Goal: Information Seeking & Learning: Compare options

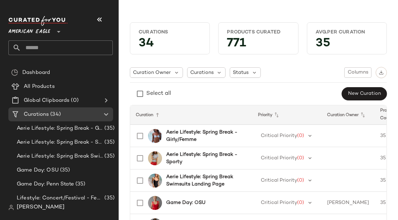
click at [37, 32] on span "American Eagle" at bounding box center [29, 30] width 42 height 13
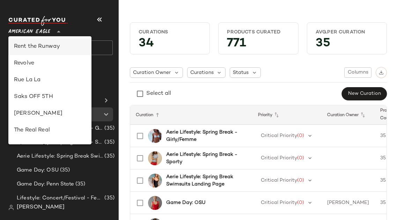
scroll to position [320, 0]
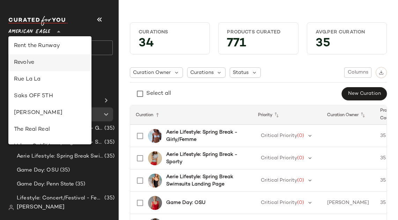
click at [41, 64] on div "Revolve" at bounding box center [50, 63] width 72 height 8
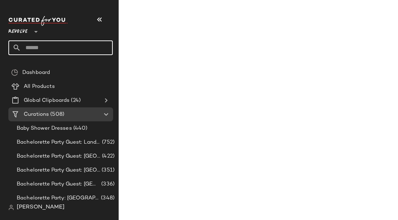
click at [57, 49] on input "text" at bounding box center [67, 47] width 92 height 15
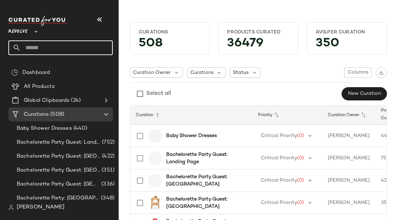
click at [32, 32] on div at bounding box center [35, 27] width 10 height 17
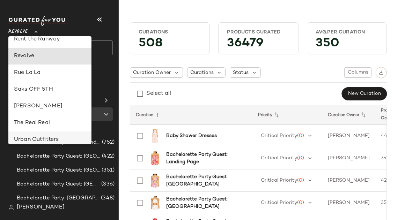
scroll to position [327, 0]
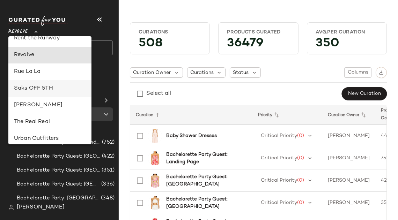
click at [39, 88] on div "Saks OFF 5TH" at bounding box center [50, 88] width 72 height 8
type input "**"
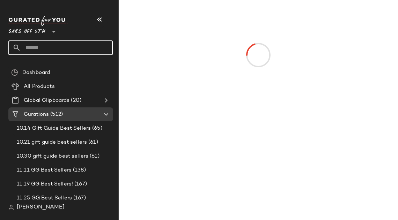
click at [66, 46] on input "text" at bounding box center [67, 47] width 92 height 15
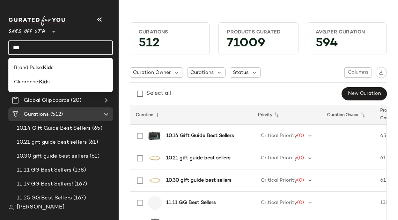
type input "***"
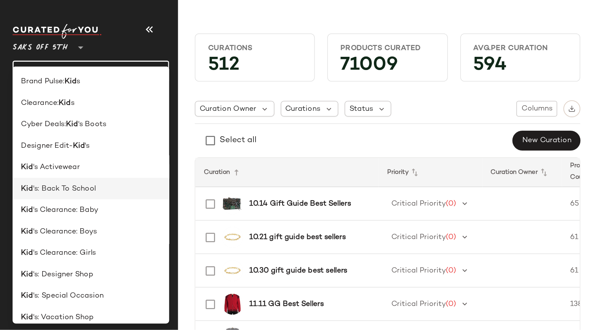
scroll to position [6, 0]
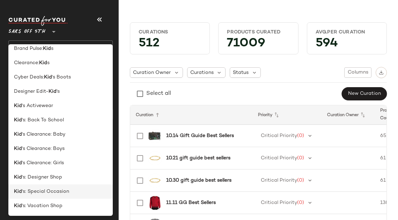
click at [45, 193] on span "'s: Special Occasion" at bounding box center [45, 191] width 47 height 7
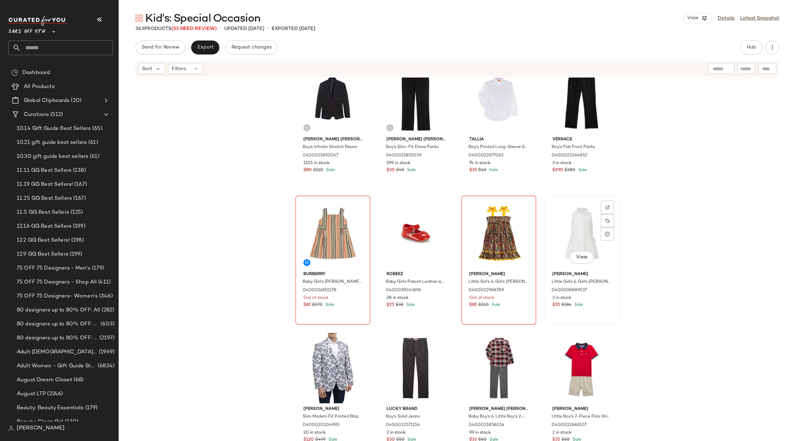
scroll to position [17, 0]
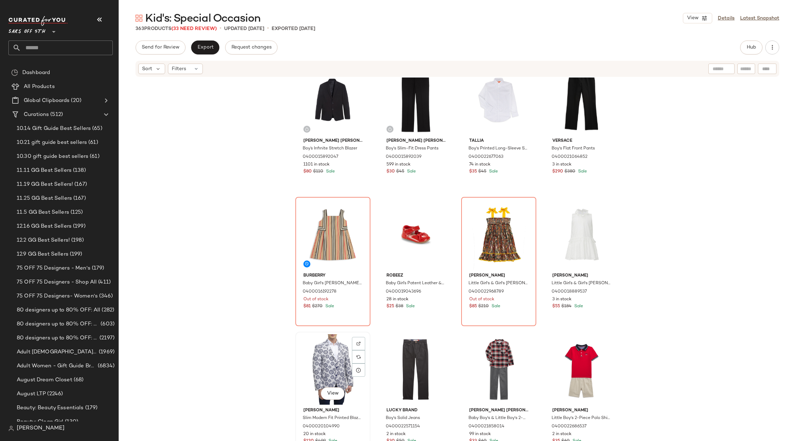
click at [332, 371] on div "View" at bounding box center [333, 369] width 70 height 70
click at [357, 371] on icon at bounding box center [359, 370] width 6 height 6
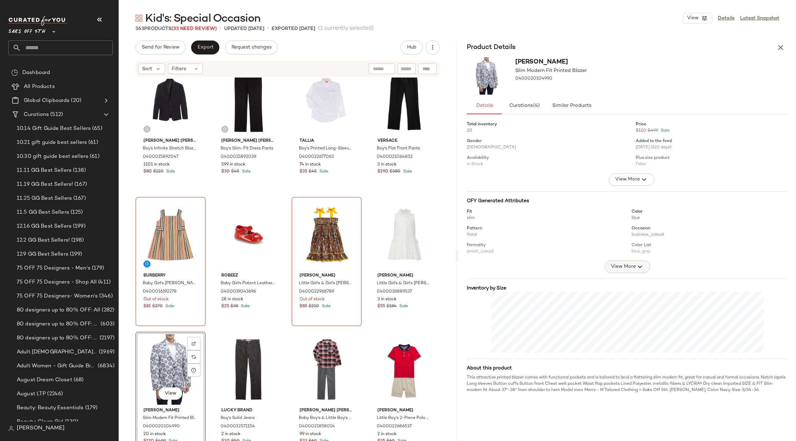
click at [625, 267] on span "View More" at bounding box center [622, 266] width 25 height 8
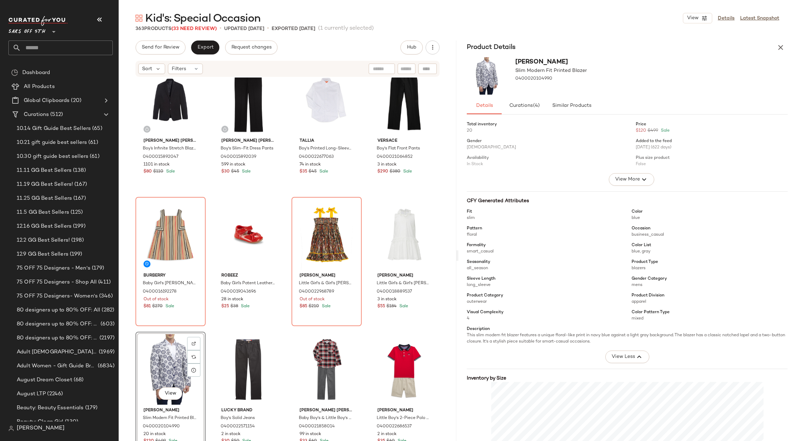
click at [487, 73] on img at bounding box center [487, 75] width 40 height 37
click at [194, 341] on img at bounding box center [194, 343] width 4 height 4
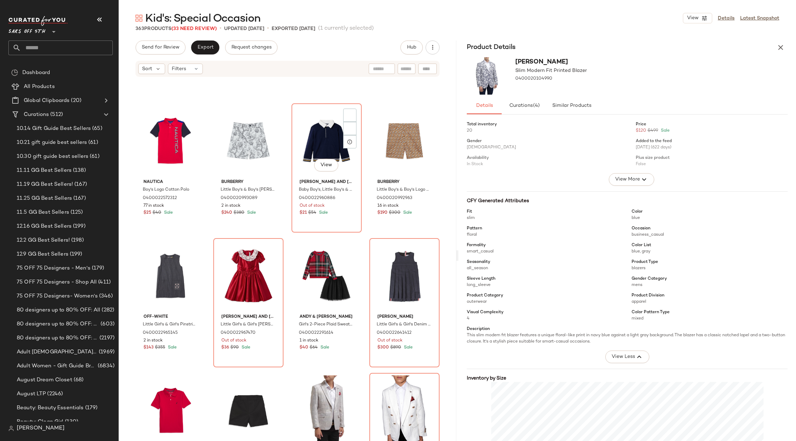
scroll to position [515, 0]
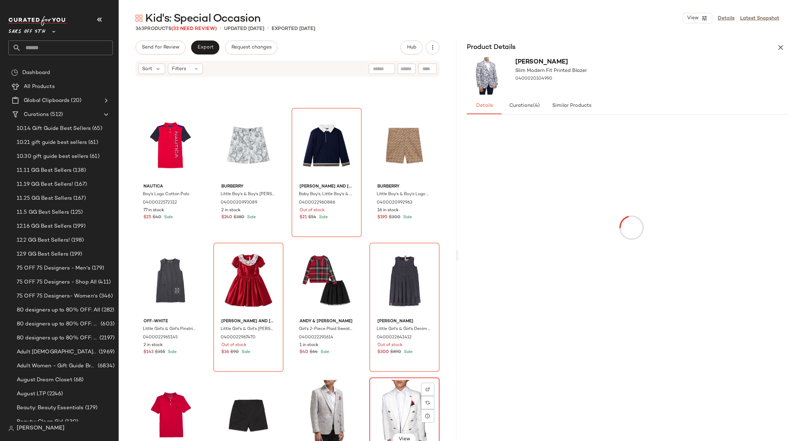
scroll to position [516, 0]
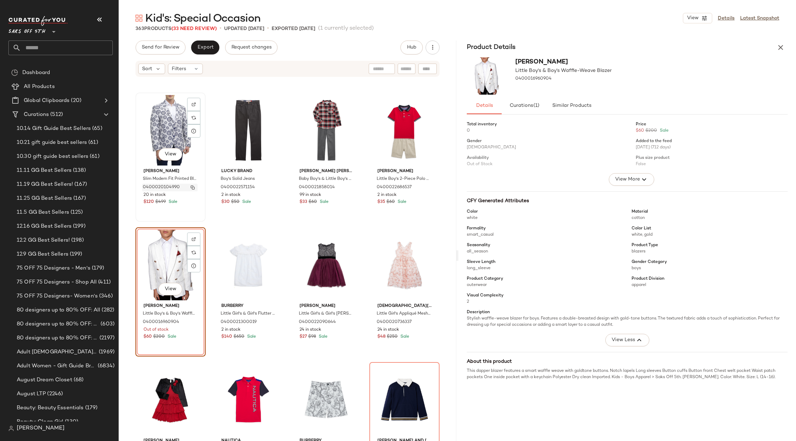
scroll to position [254, 0]
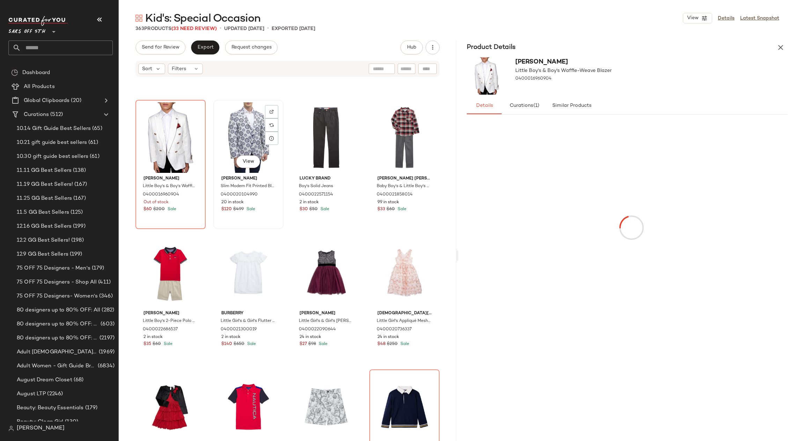
click at [218, 162] on div "View" at bounding box center [248, 137] width 65 height 70
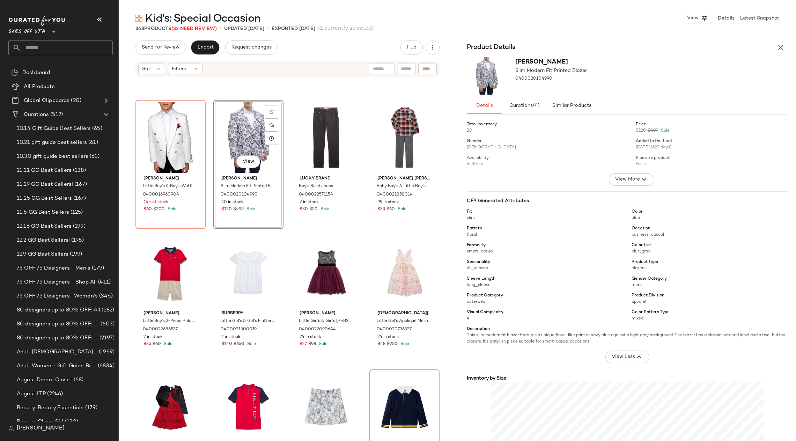
click at [265, 173] on div "View [PERSON_NAME] Slim Modern Fit Printed Blazer 0400020104990 20 in stock $12…" at bounding box center [248, 164] width 70 height 129
click at [272, 253] on div at bounding box center [271, 259] width 13 height 13
click at [221, 112] on div "View" at bounding box center [248, 137] width 65 height 70
click at [184, 214] on div "View [PERSON_NAME] Little Boy's & Boy's Waffle-Weave Blazer 0400016960904 Out o…" at bounding box center [170, 165] width 69 height 128
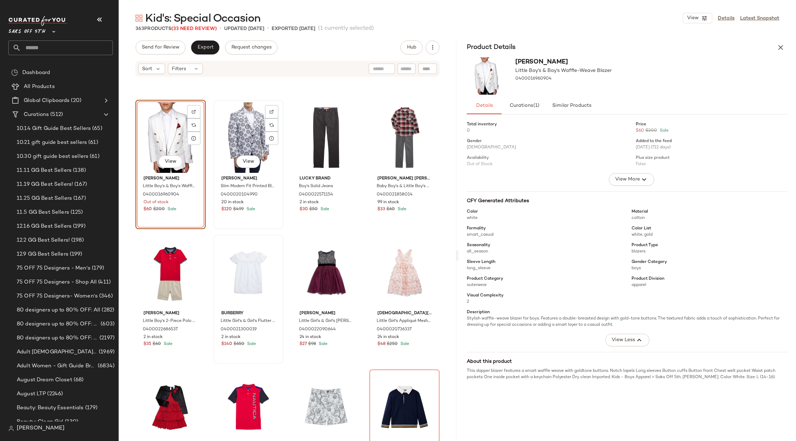
click at [249, 215] on div "View [PERSON_NAME] Slim Modern Fit Printed Blazer 0400020104990 20 in stock $12…" at bounding box center [248, 165] width 69 height 128
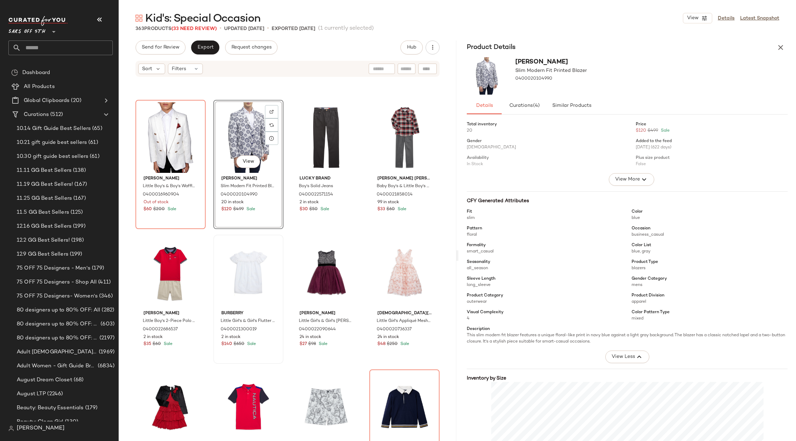
click at [252, 223] on div "View [PERSON_NAME] Slim Modern Fit Printed Blazer 0400020104990 20 in stock $12…" at bounding box center [248, 164] width 70 height 129
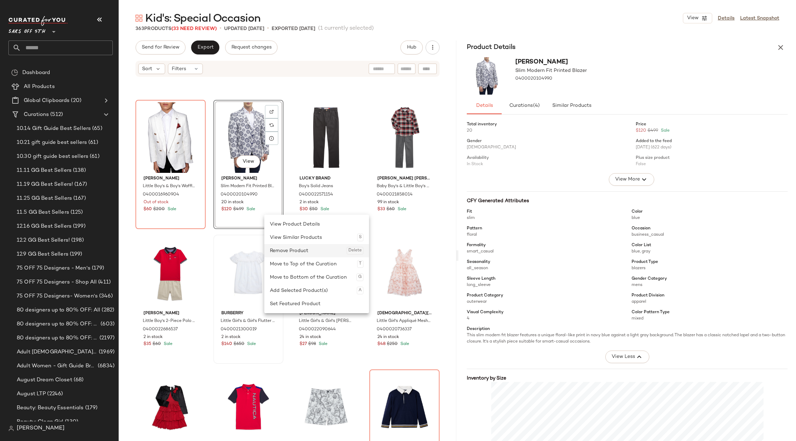
click at [312, 250] on div "Remove Product Delete" at bounding box center [317, 250] width 94 height 13
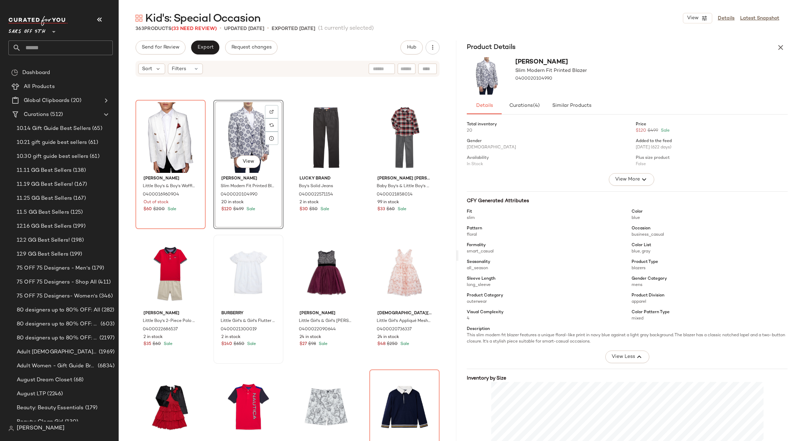
click at [428, 98] on div "[PERSON_NAME] Little Boy's & Boy's Waffle-Weave Blazer 0400016960904 Out of sto…" at bounding box center [287, 16] width 304 height 383
click at [784, 45] on icon "button" at bounding box center [780, 47] width 8 height 8
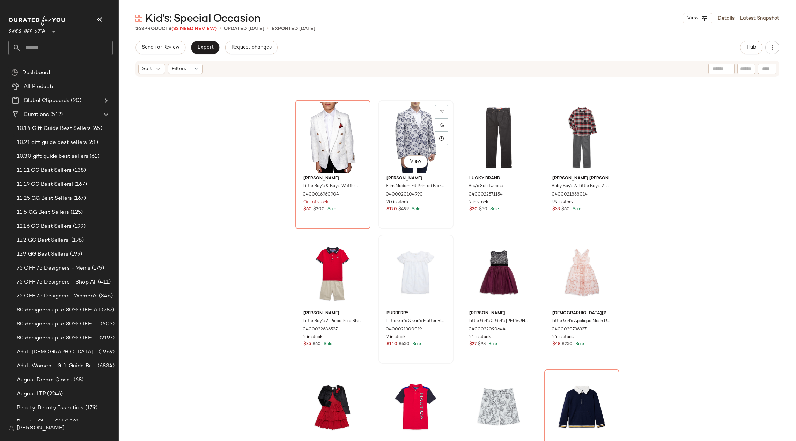
click at [430, 215] on div "View [PERSON_NAME] Slim Modern Fit Printed Blazer 0400020104990 20 in stock $12…" at bounding box center [416, 165] width 74 height 128
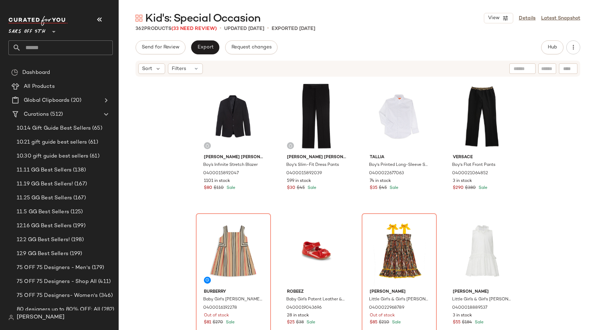
click at [550, 161] on div "[PERSON_NAME] [PERSON_NAME] Boy’s Infinite Stretch Blazer 0400015892047 1101 in…" at bounding box center [358, 214] width 478 height 274
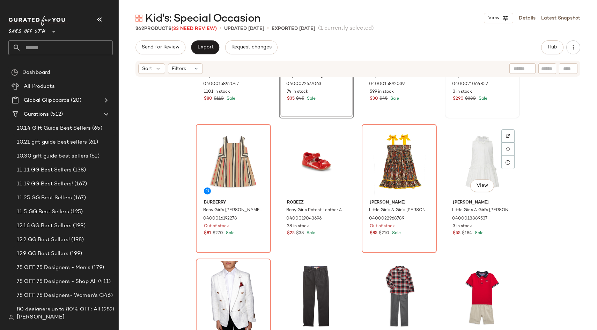
scroll to position [56, 0]
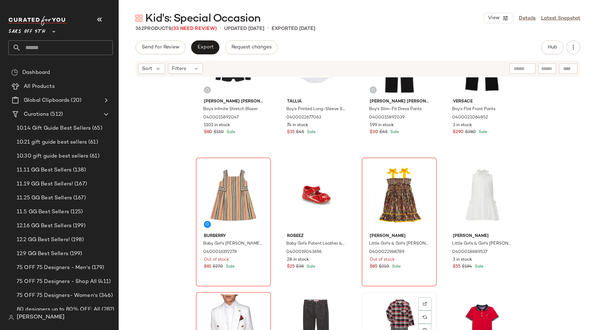
scroll to position [57, 0]
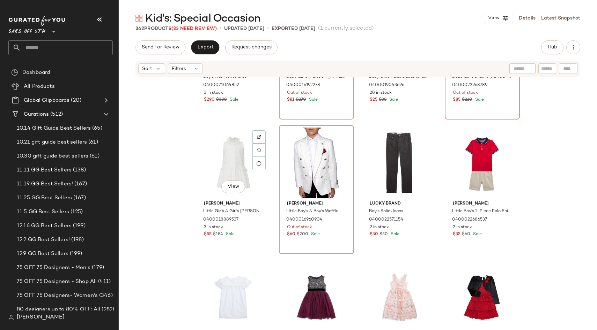
scroll to position [235, 0]
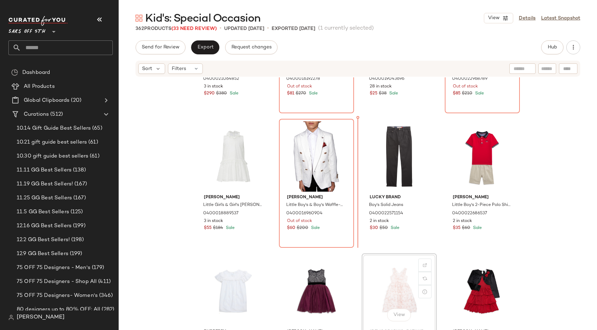
scroll to position [235, 0]
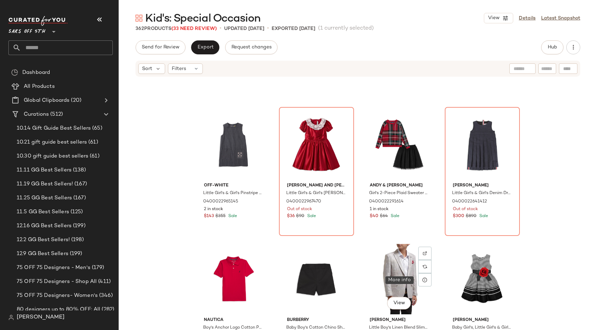
scroll to position [639, 0]
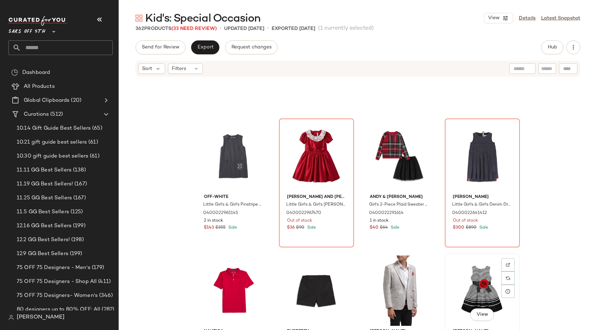
click at [479, 291] on div "View" at bounding box center [482, 291] width 70 height 70
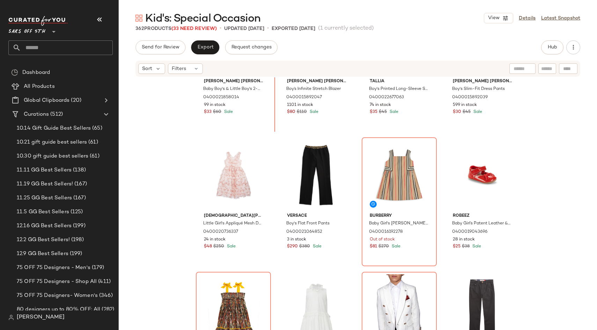
scroll to position [76, 0]
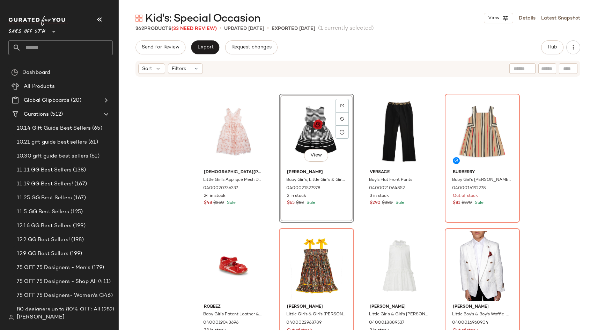
scroll to position [116, 0]
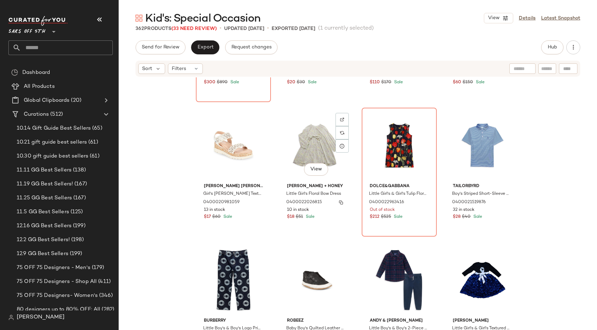
scroll to position [922, 0]
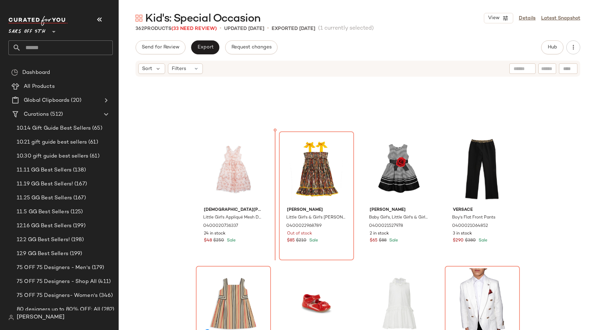
scroll to position [76, 0]
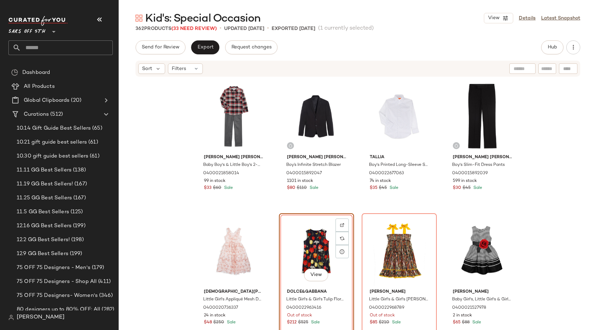
drag, startPoint x: 393, startPoint y: 156, endPoint x: 555, endPoint y: 1, distance: 223.6
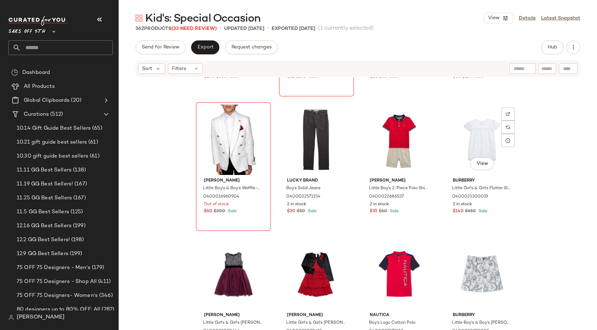
scroll to position [392, 0]
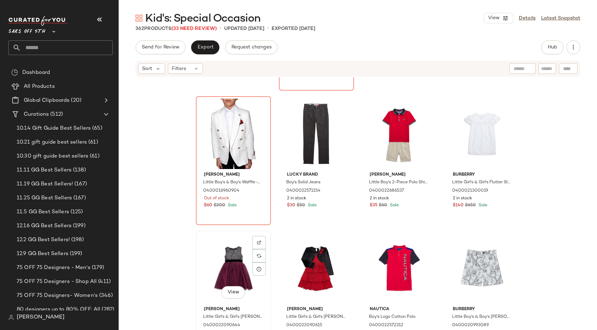
click at [226, 279] on div "View" at bounding box center [233, 268] width 70 height 70
click at [289, 272] on div "View" at bounding box center [316, 268] width 70 height 70
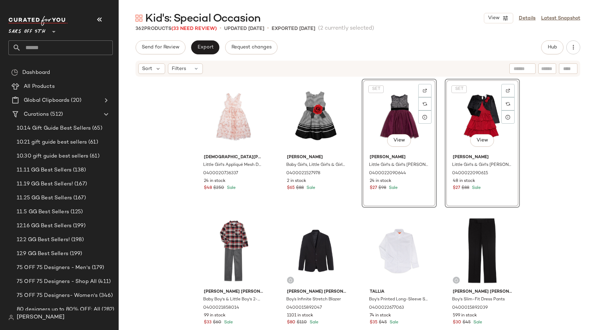
click at [553, 148] on div "[PERSON_NAME] Little Girl's Appliqué Mesh Dress 0400020736337 24 in stock $48 $…" at bounding box center [358, 214] width 478 height 274
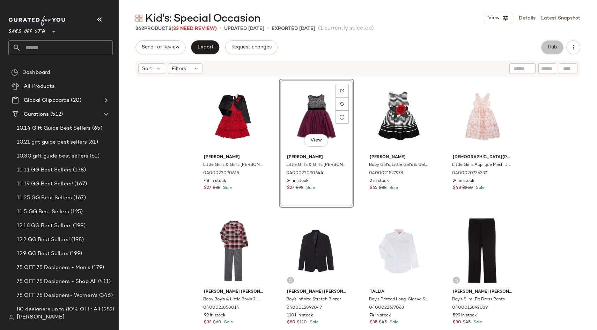
click at [549, 49] on span "Hub" at bounding box center [552, 48] width 10 height 6
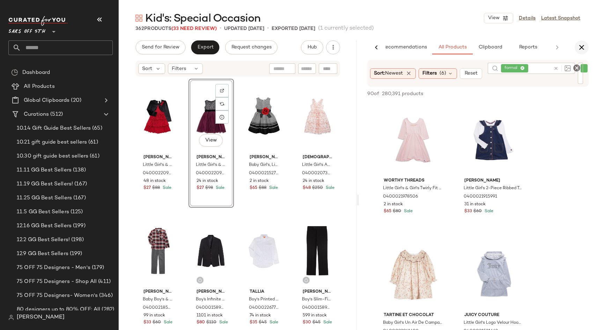
click at [586, 49] on button "button" at bounding box center [581, 47] width 14 height 14
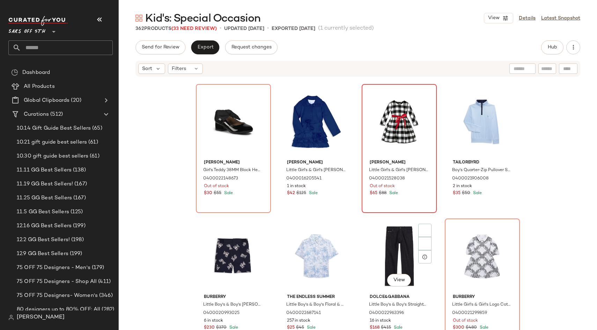
scroll to position [1233, 0]
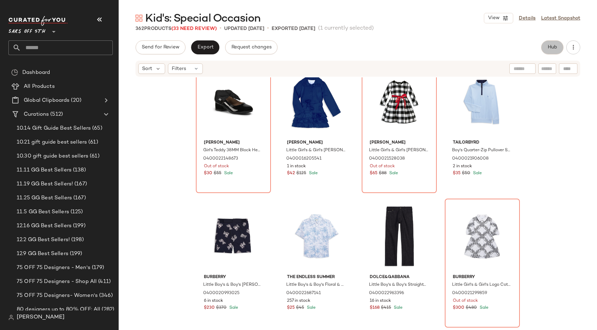
click at [556, 45] on span "Hub" at bounding box center [552, 48] width 10 height 6
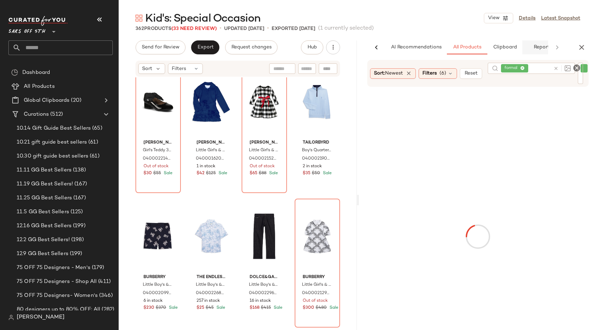
scroll to position [0, 15]
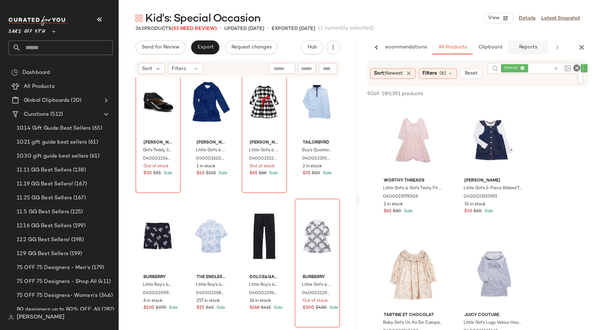
click at [534, 47] on span "Reports" at bounding box center [527, 48] width 18 height 6
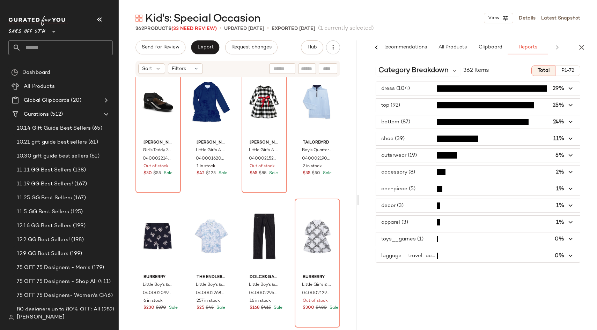
click at [476, 89] on span "button" at bounding box center [478, 88] width 204 height 13
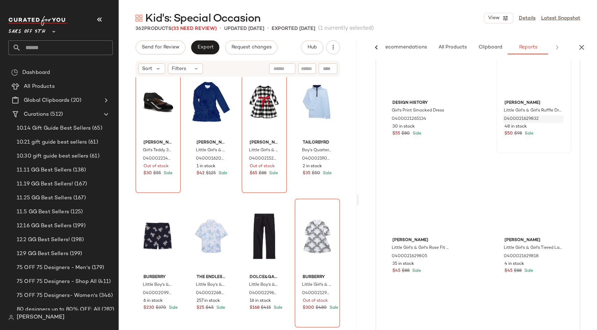
scroll to position [3531, 0]
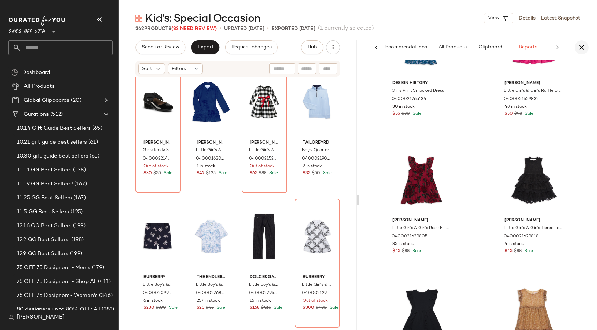
click at [580, 47] on icon "button" at bounding box center [581, 47] width 8 height 8
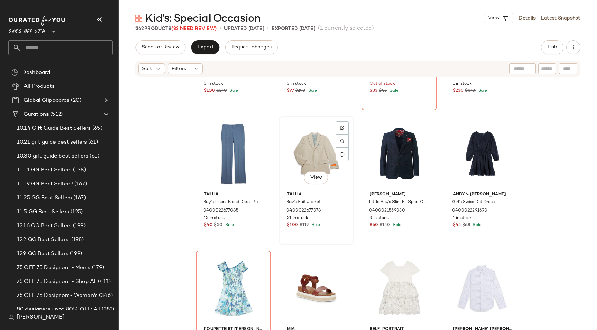
scroll to position [1647, 0]
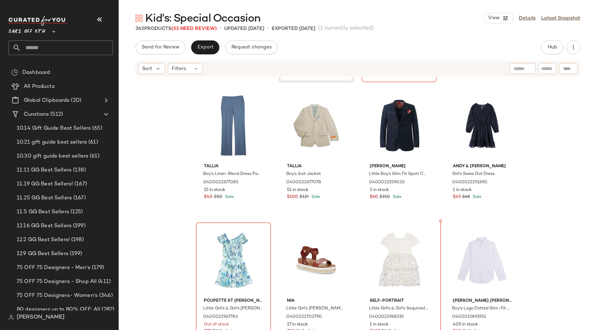
scroll to position [1615, 0]
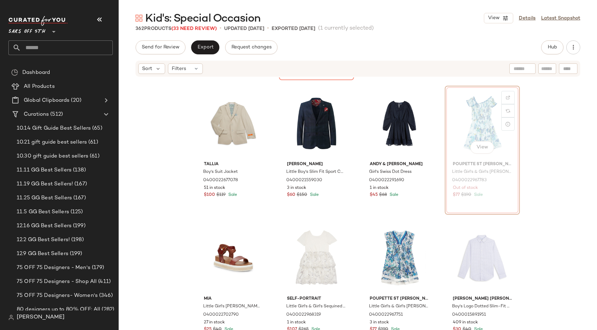
scroll to position [1615, 0]
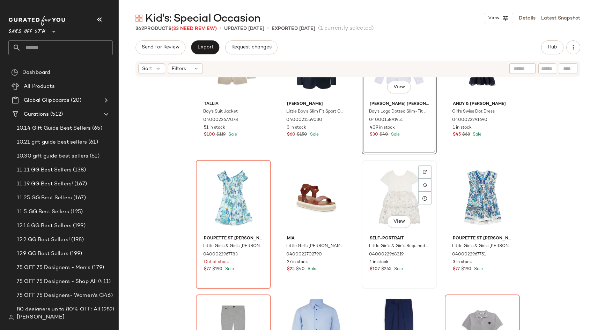
scroll to position [1679, 0]
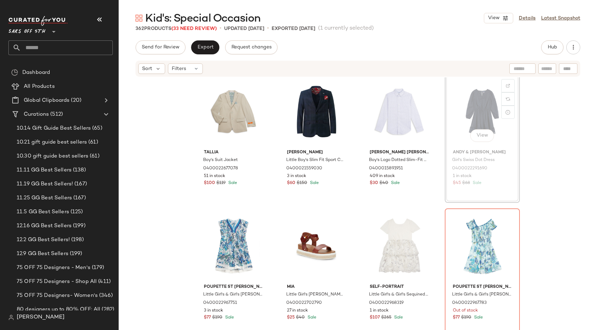
scroll to position [1626, 0]
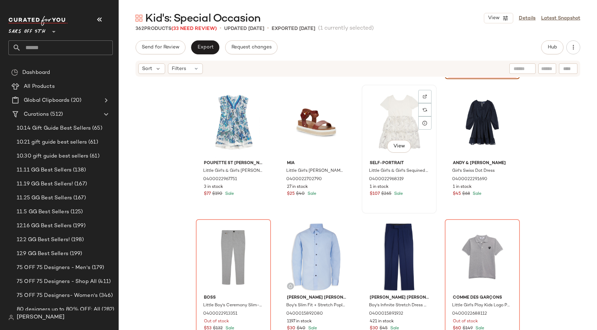
scroll to position [1752, 0]
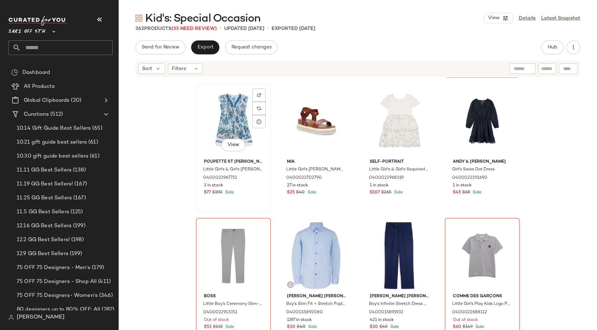
click at [251, 196] on div "Poupette St [PERSON_NAME] Little Girl's & Girl's [PERSON_NAME] Minidress 040002…" at bounding box center [233, 176] width 70 height 40
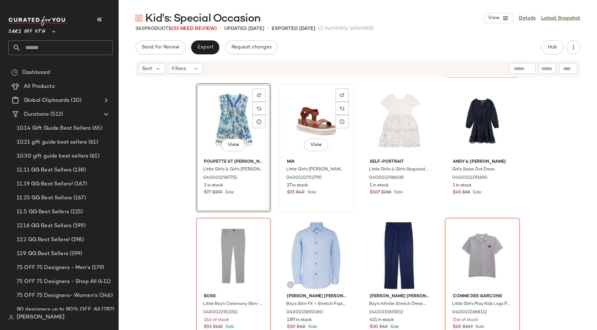
click at [317, 203] on div "View [PERSON_NAME] Girl's [PERSON_NAME] Platform Sandals 0400022702790 27 in st…" at bounding box center [317, 148] width 74 height 128
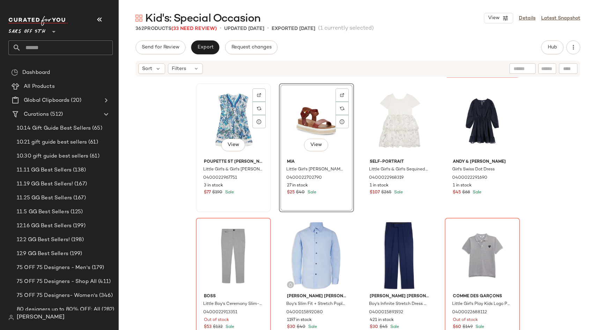
click at [245, 201] on div "View Poupette St [PERSON_NAME] Little Girl's & Girl's [PERSON_NAME] Minidress 0…" at bounding box center [233, 148] width 74 height 128
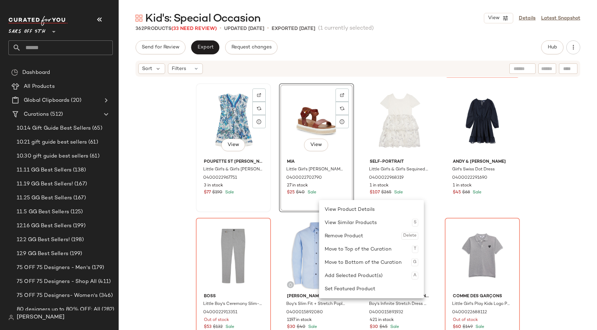
click at [258, 195] on div "$77 $190 Sale" at bounding box center [233, 193] width 59 height 6
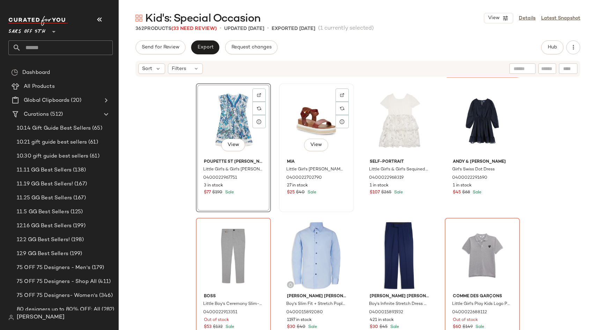
click at [328, 199] on div "View [PERSON_NAME] Girl's [PERSON_NAME] Platform Sandals 0400022702790 27 in st…" at bounding box center [317, 148] width 74 height 128
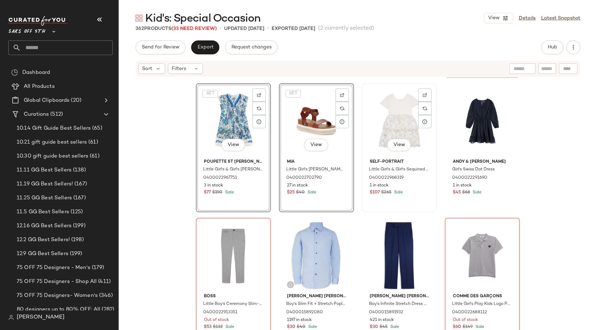
click at [395, 198] on div "View Self-Portrait Little Girl's & Girl's Sequined Tulle Minidress 040002296831…" at bounding box center [399, 148] width 74 height 128
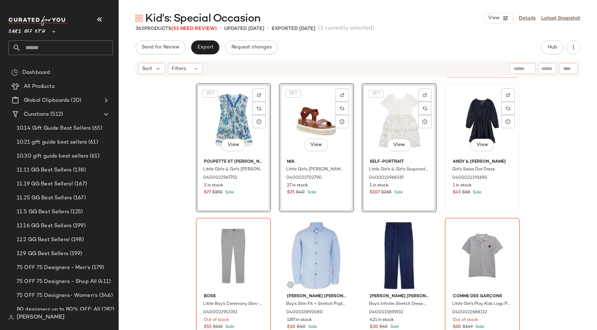
click at [506, 198] on div "View [PERSON_NAME] & [PERSON_NAME] Girl's Swiss Dot Dress 0400022291690 1 in st…" at bounding box center [482, 148] width 74 height 128
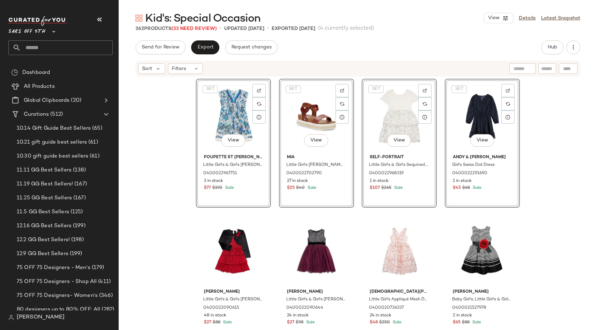
click at [551, 218] on div "SET View Poupette St [PERSON_NAME] Little Girl's & Girl's [PERSON_NAME] Minidre…" at bounding box center [358, 214] width 478 height 274
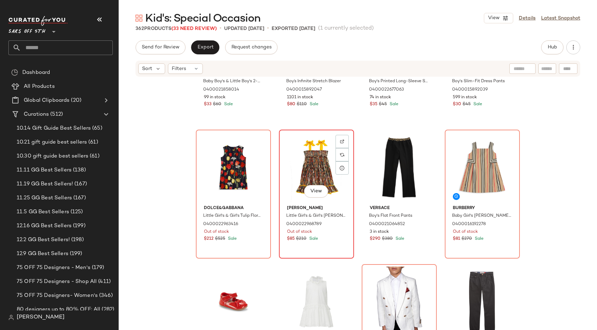
scroll to position [403, 0]
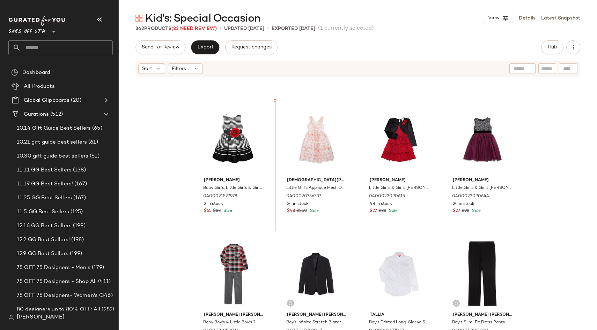
scroll to position [116, 0]
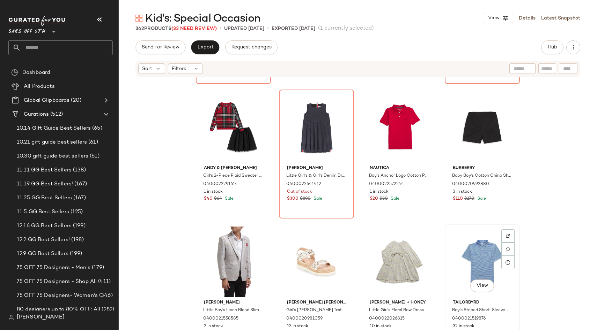
scroll to position [939, 0]
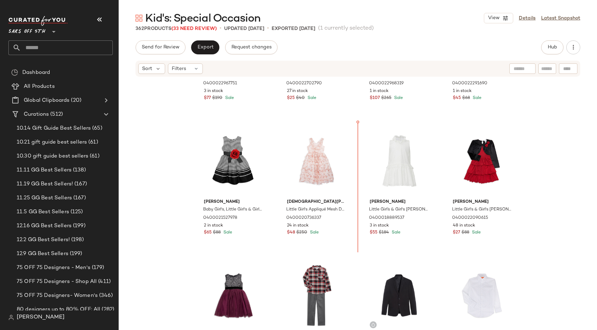
scroll to position [81, 0]
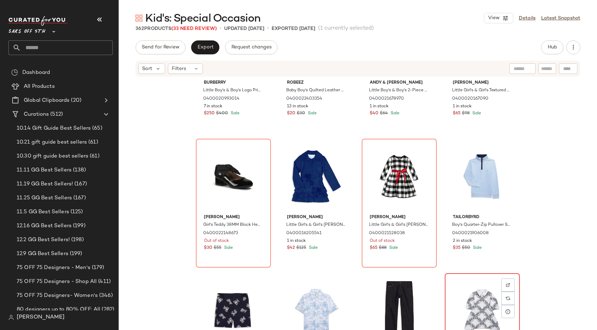
scroll to position [1311, 0]
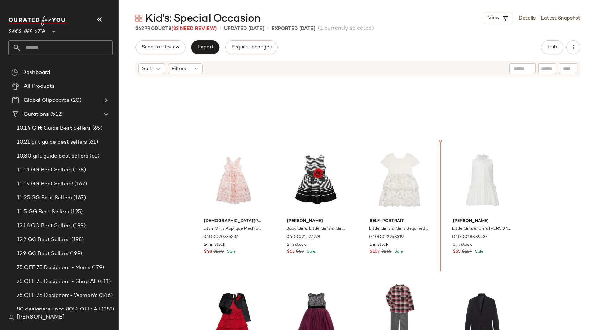
scroll to position [76, 0]
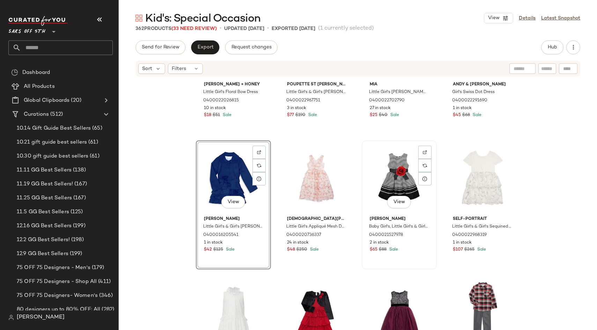
scroll to position [26, 0]
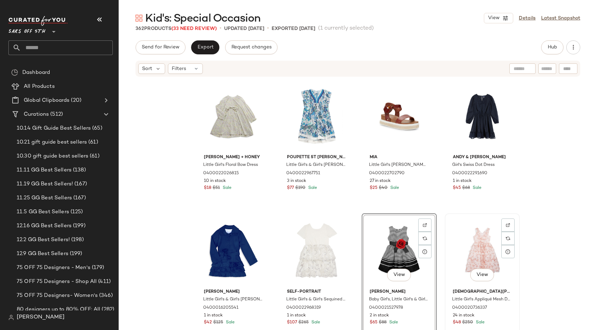
scroll to position [126, 0]
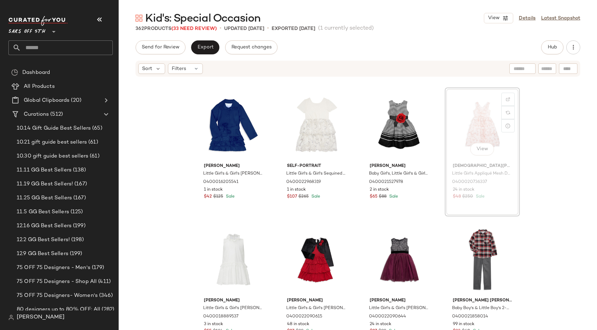
scroll to position [125, 0]
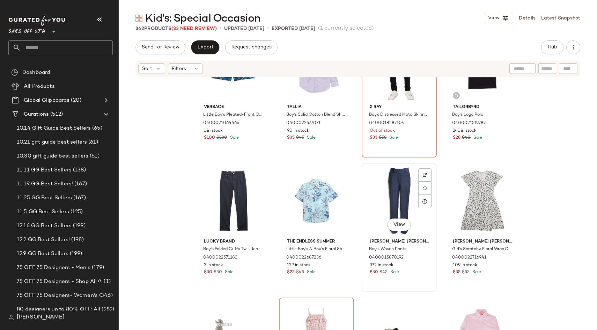
scroll to position [2918, 0]
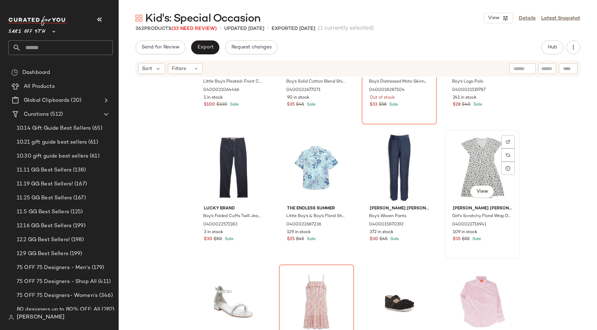
click at [479, 163] on div "View" at bounding box center [482, 168] width 70 height 70
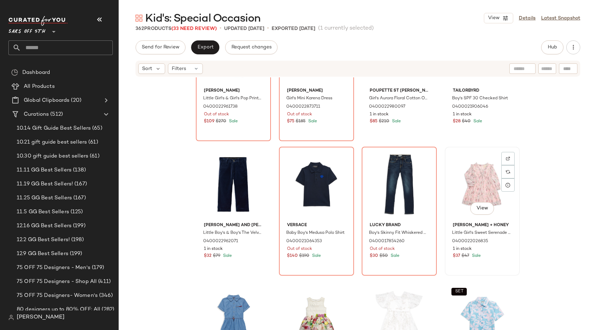
scroll to position [2492, 0]
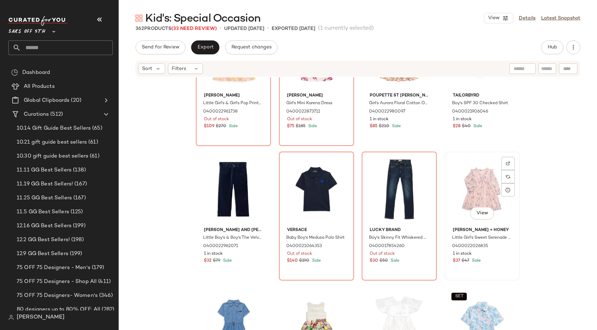
click at [506, 215] on div "View" at bounding box center [482, 189] width 70 height 70
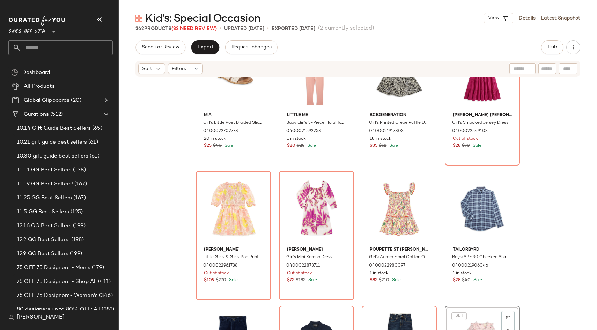
scroll to position [2297, 0]
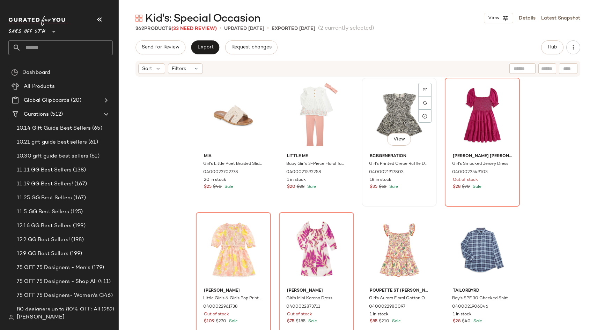
click at [417, 191] on div "View BCBGeneration Girl's Printed Crepe Ruffle Dress 0400021917803 18 in stock …" at bounding box center [399, 143] width 74 height 128
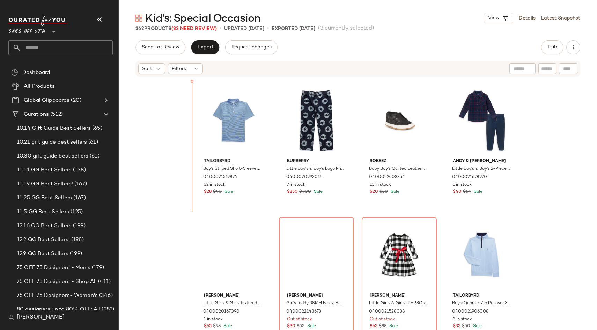
scroll to position [1205, 0]
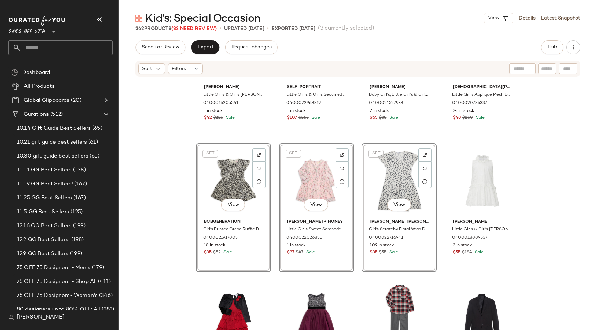
scroll to position [111, 0]
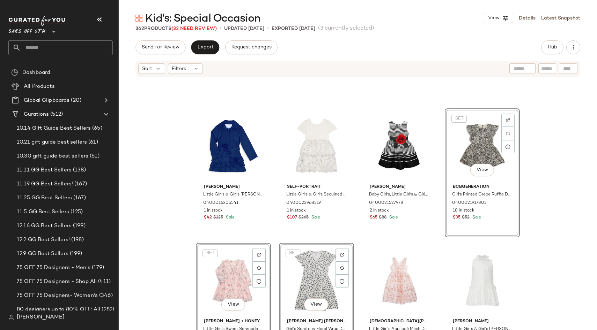
click at [561, 239] on div "Joe-Ella Little Girl's & Girl's Marylyn Belted Ruffle Coat 0400016205541 1 in s…" at bounding box center [358, 214] width 478 height 274
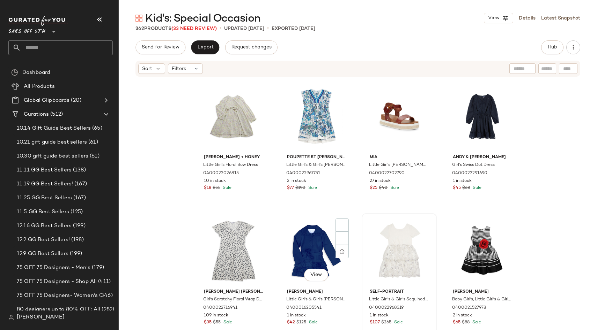
click at [296, 258] on div "Mabel + Honey Little Girl's Floral Bow Dress 0400022026815 10 in stock $18 $51 …" at bounding box center [358, 215] width 324 height 273
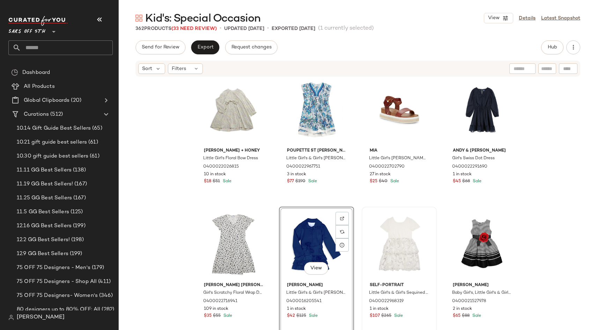
scroll to position [7, 0]
click at [534, 221] on div "Mabel + Honey Little Girl's Floral Bow Dress 0400022026815 10 in stock $18 $51 …" at bounding box center [358, 214] width 478 height 274
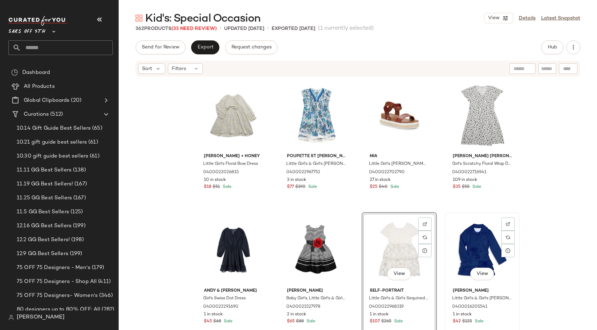
scroll to position [3, 0]
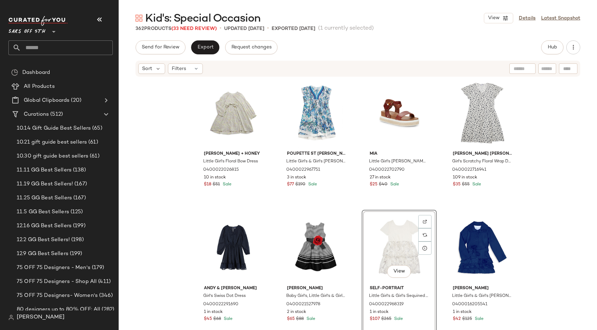
click at [545, 181] on div "Mabel + Honey Little Girl's Floral Bow Dress 0400022026815 10 in stock $18 $51 …" at bounding box center [358, 214] width 478 height 274
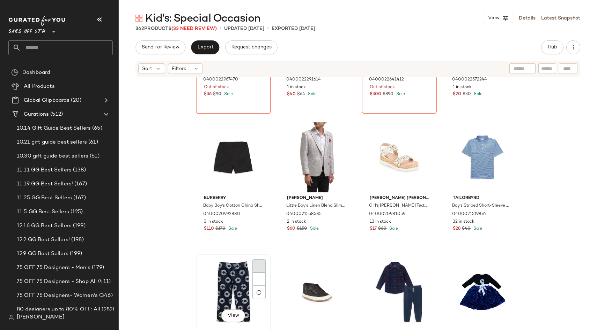
scroll to position [1179, 0]
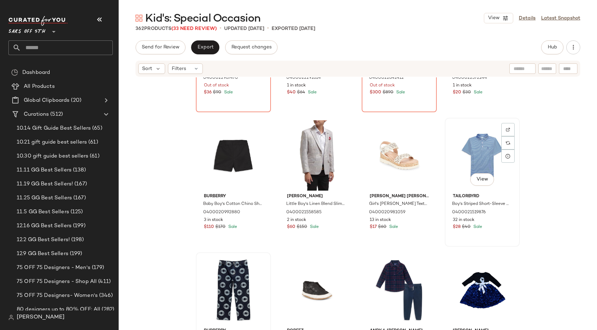
click at [457, 172] on div "View" at bounding box center [482, 155] width 70 height 70
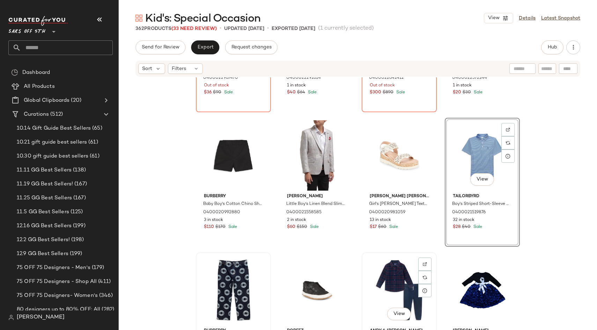
click at [378, 302] on div "View" at bounding box center [399, 290] width 70 height 70
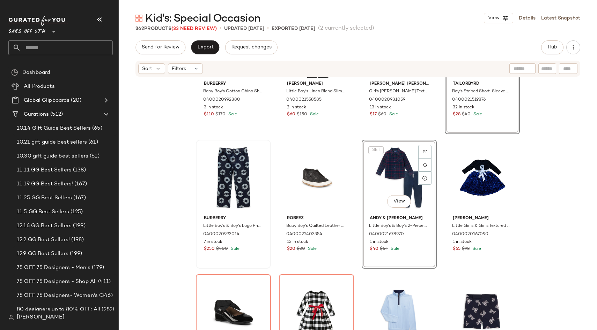
scroll to position [1371, 0]
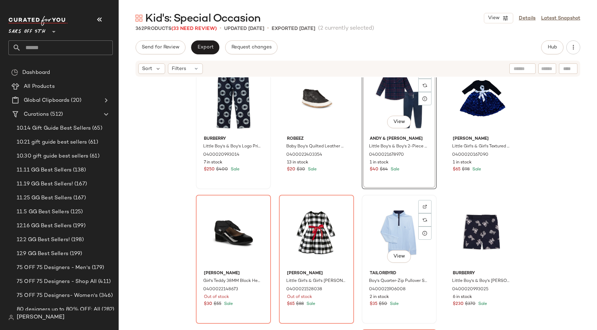
click at [421, 305] on div "$35 $50 Sale" at bounding box center [399, 305] width 59 height 6
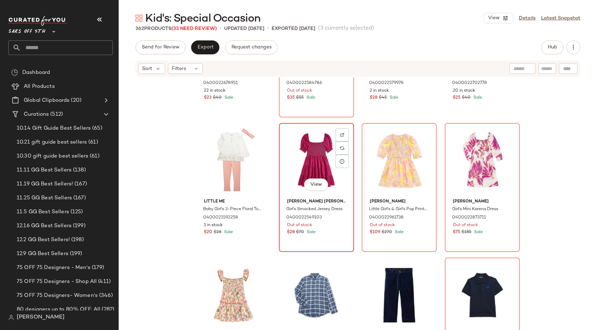
scroll to position [2441, 0]
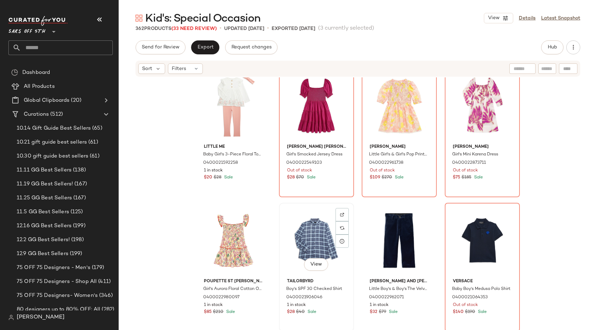
click at [287, 253] on div "View" at bounding box center [316, 241] width 70 height 70
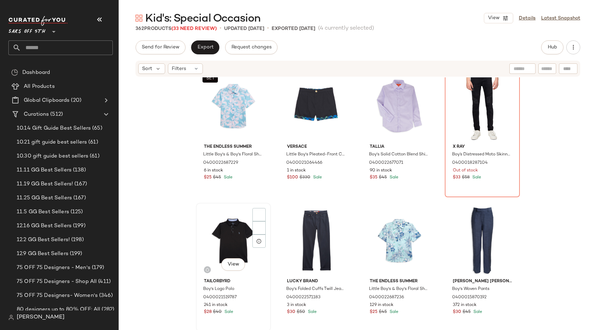
scroll to position [2845, 0]
click at [252, 267] on div "View" at bounding box center [233, 240] width 70 height 70
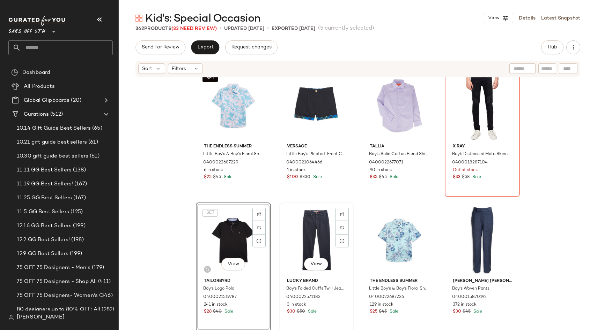
click at [294, 248] on div "View" at bounding box center [316, 240] width 70 height 70
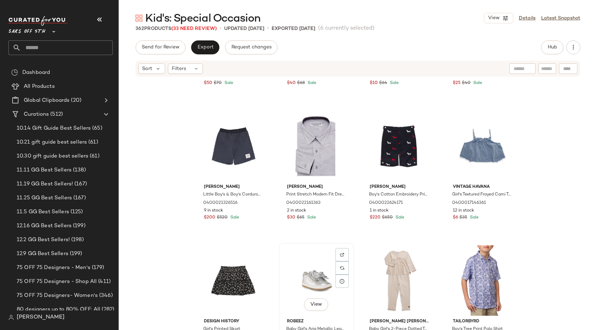
scroll to position [3574, 0]
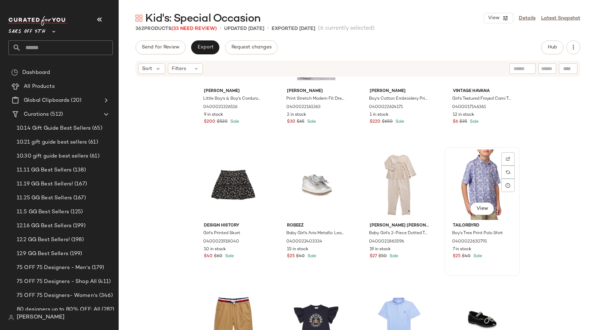
click at [454, 165] on div "View" at bounding box center [482, 185] width 70 height 70
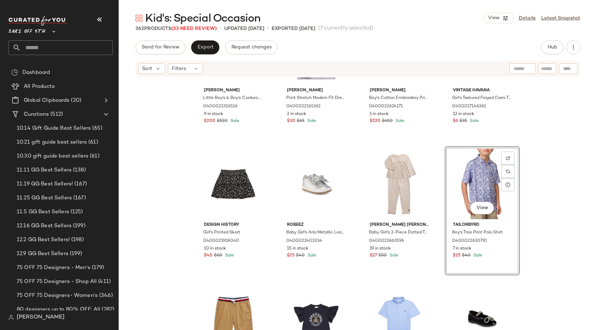
scroll to position [3576, 0]
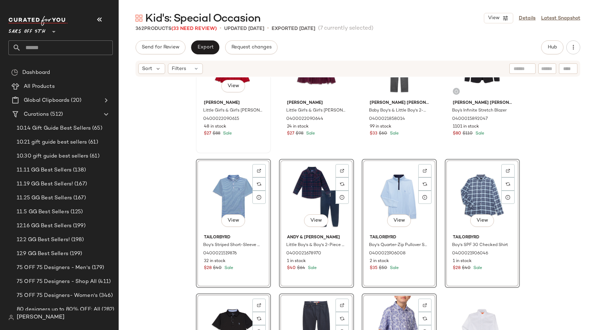
scroll to position [466, 0]
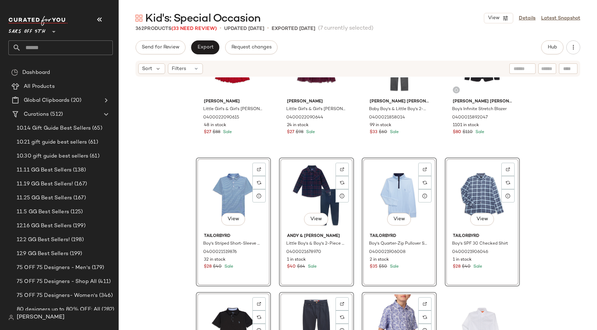
click at [552, 151] on div "Joe-Ella Little Girl's & Girl's Dalia Dress 0400022090615 48 in stock $27 $88 S…" at bounding box center [358, 214] width 478 height 274
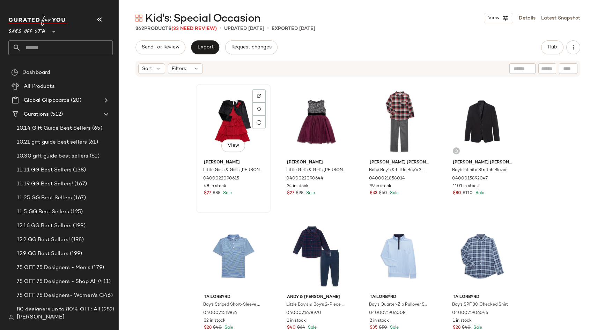
scroll to position [403, 0]
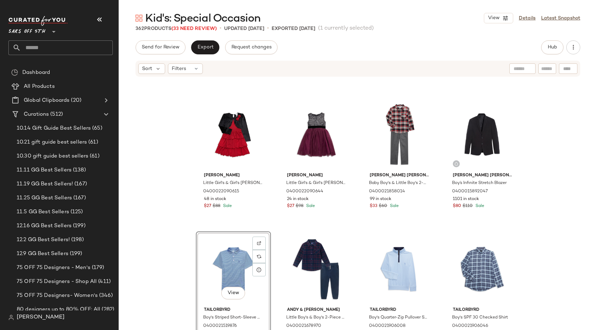
scroll to position [380, 0]
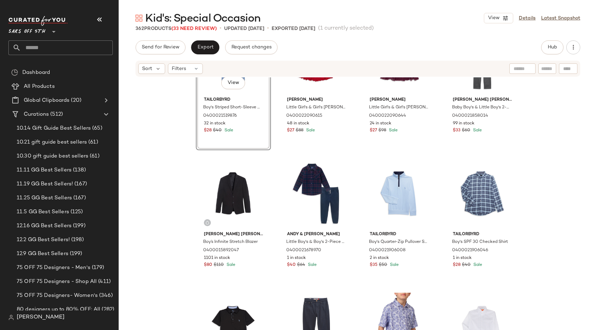
scroll to position [505, 0]
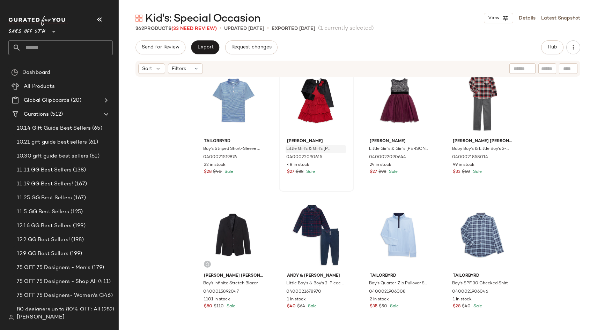
scroll to position [426, 0]
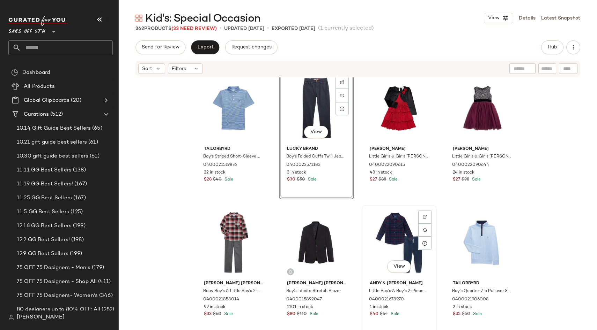
scroll to position [418, 0]
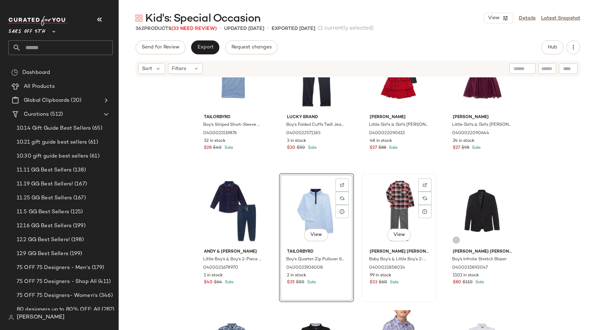
scroll to position [506, 0]
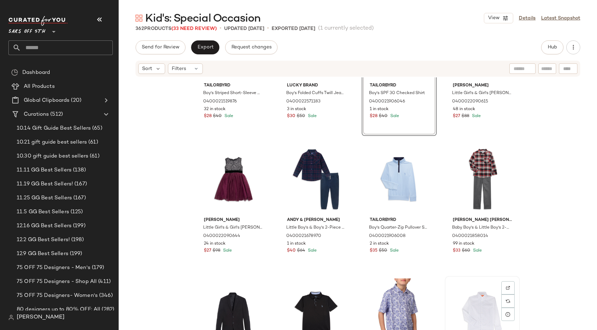
scroll to position [550, 0]
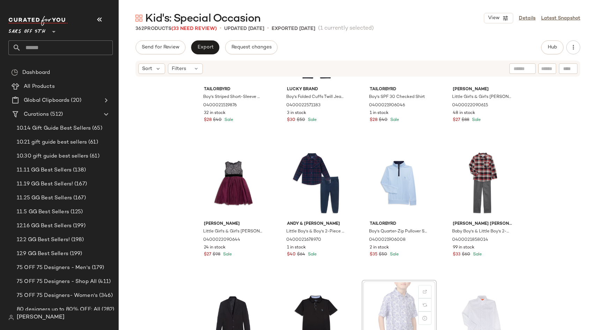
scroll to position [479, 0]
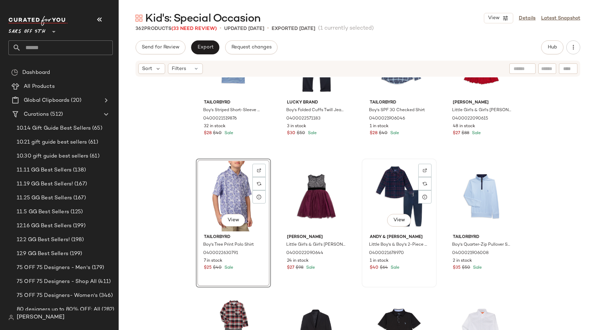
scroll to position [427, 0]
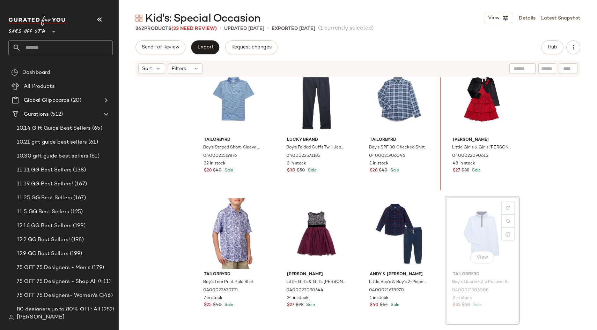
scroll to position [422, 0]
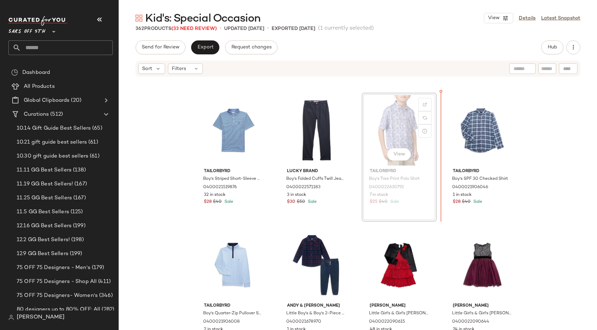
scroll to position [388, 0]
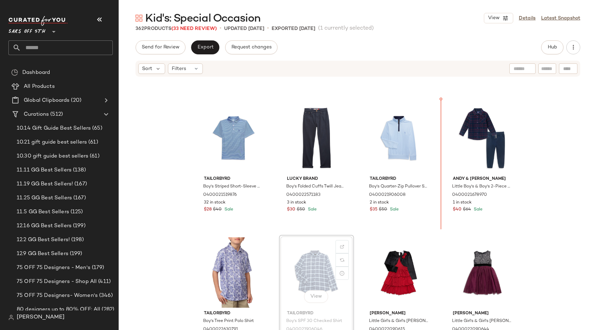
drag, startPoint x: 308, startPoint y: 267, endPoint x: 311, endPoint y: 264, distance: 3.7
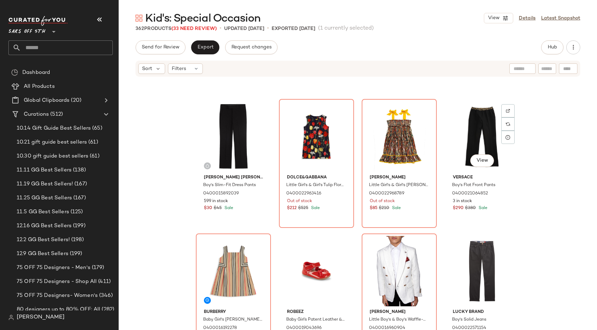
scroll to position [787, 0]
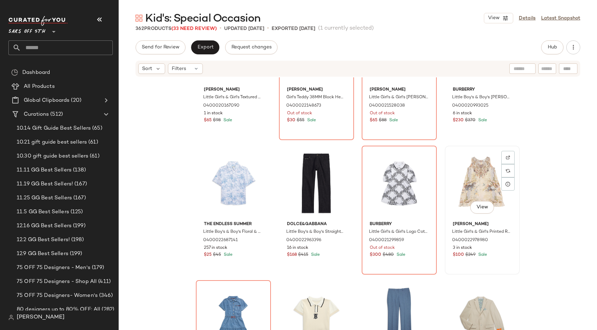
scroll to position [1692, 0]
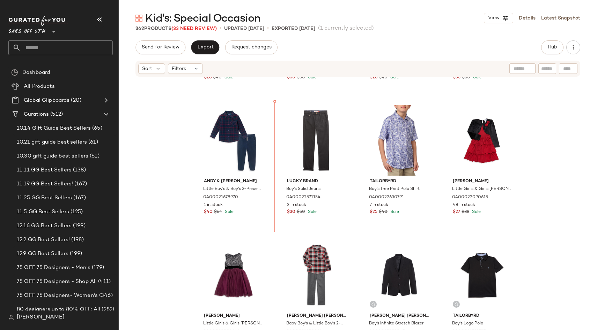
scroll to position [504, 0]
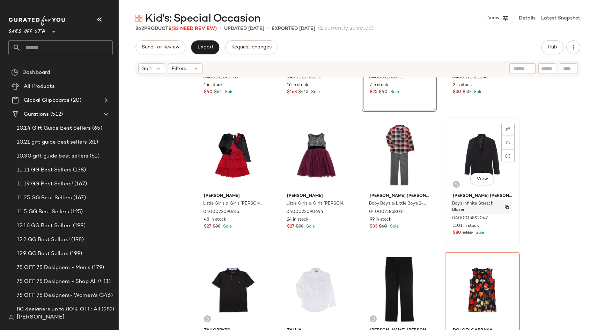
scroll to position [643, 0]
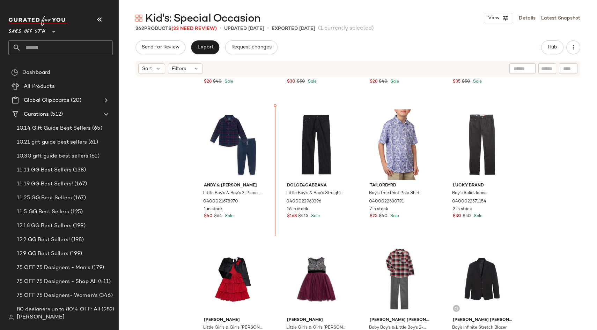
scroll to position [508, 0]
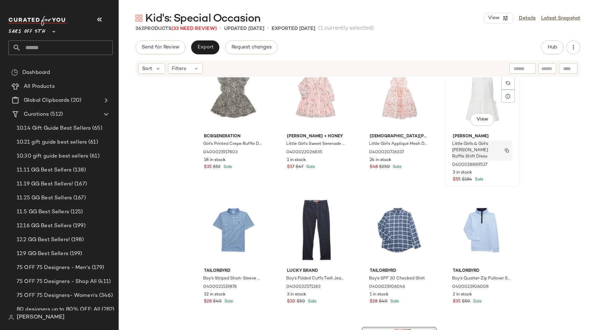
scroll to position [326, 0]
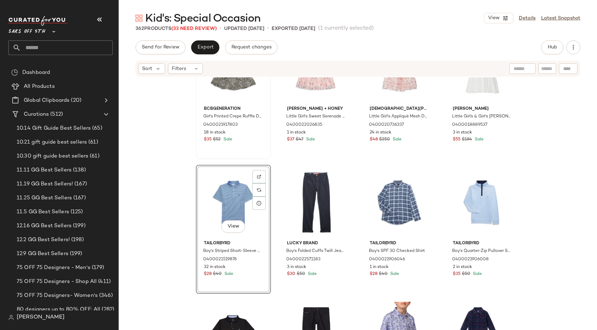
scroll to position [323, 0]
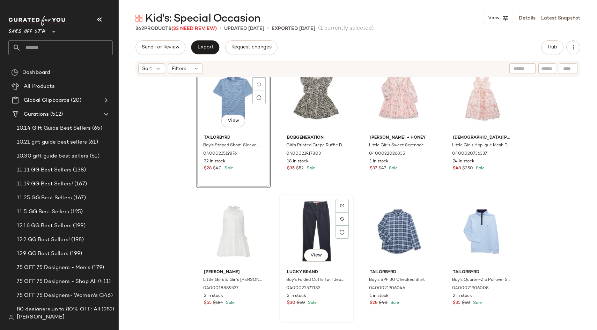
scroll to position [268, 0]
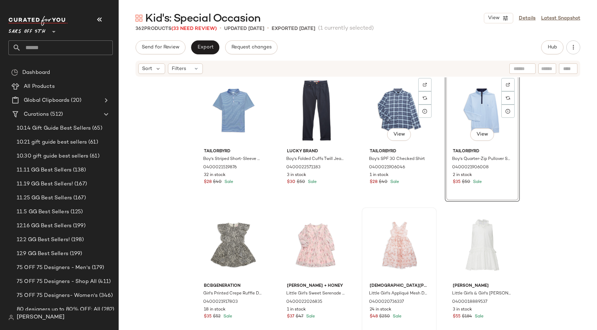
scroll to position [359, 0]
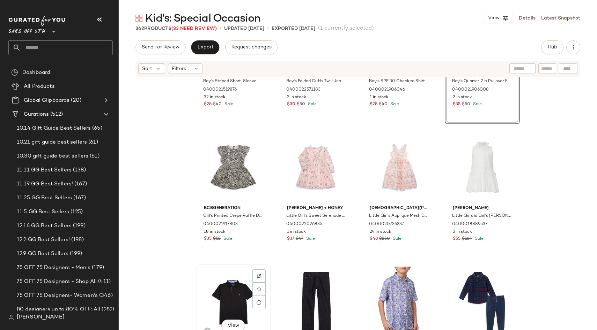
scroll to position [359, 0]
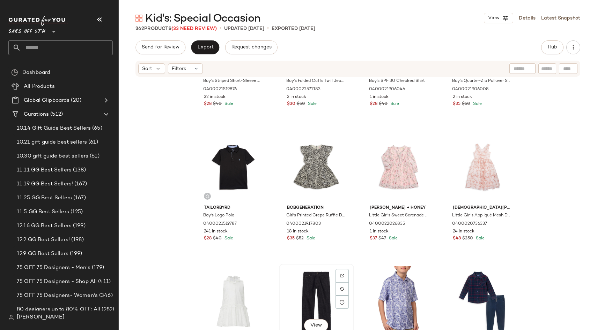
scroll to position [359, 0]
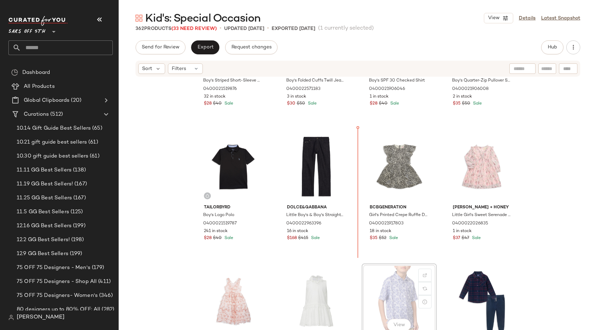
scroll to position [360, 0]
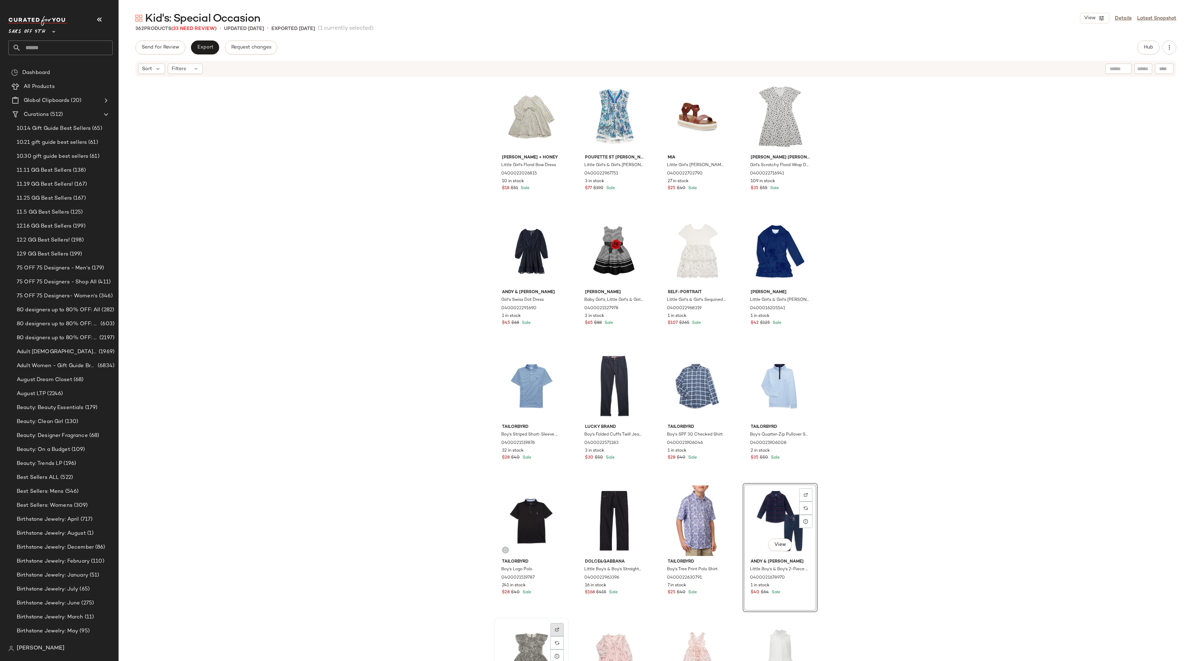
click at [551, 330] on div at bounding box center [557, 642] width 13 height 13
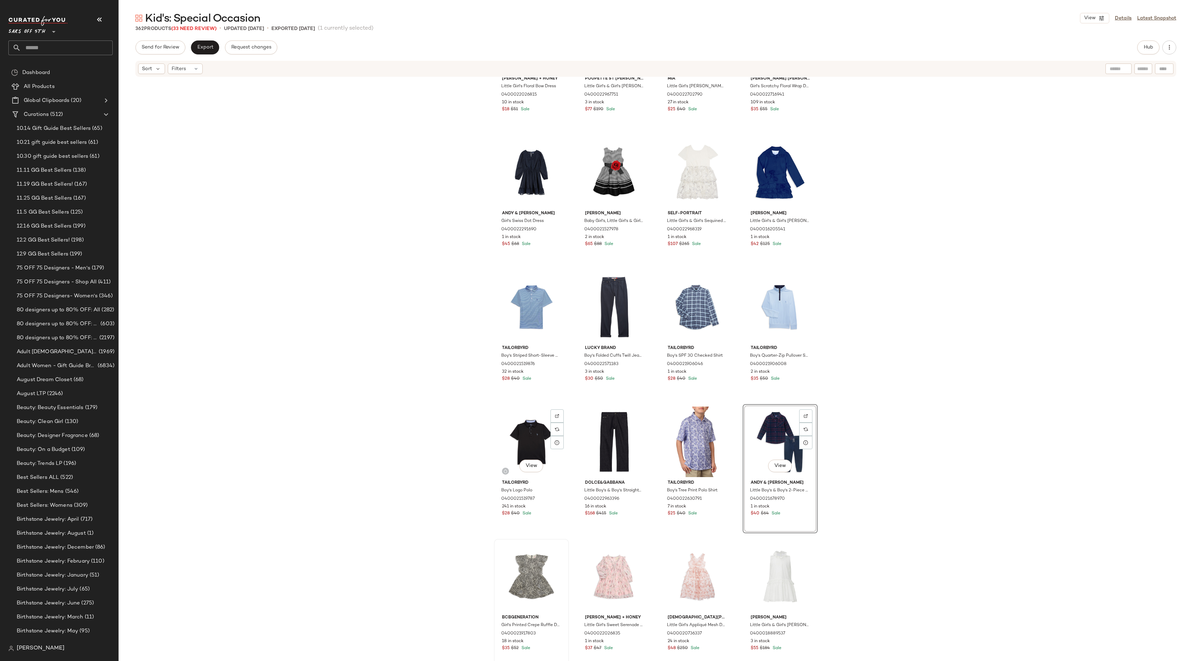
scroll to position [100, 0]
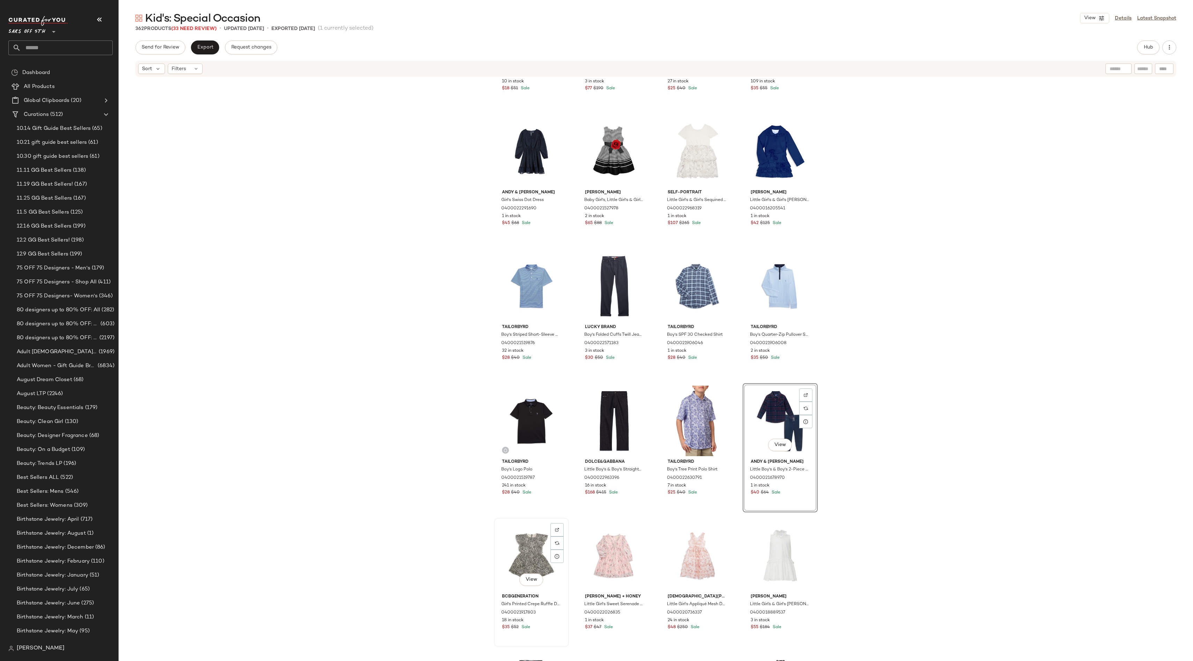
click at [497, 330] on div "View" at bounding box center [532, 555] width 70 height 70
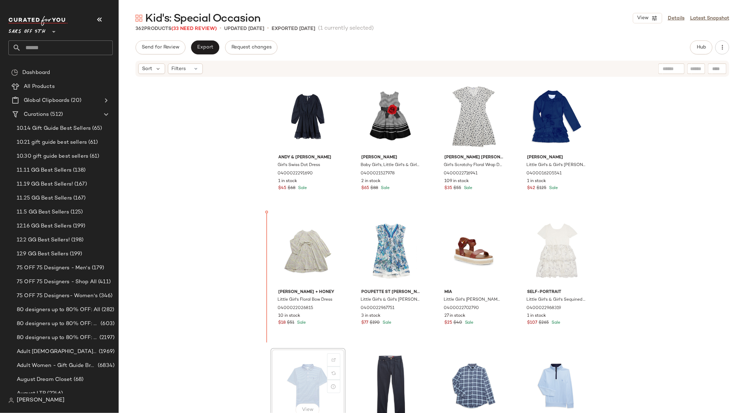
scroll to position [1, 0]
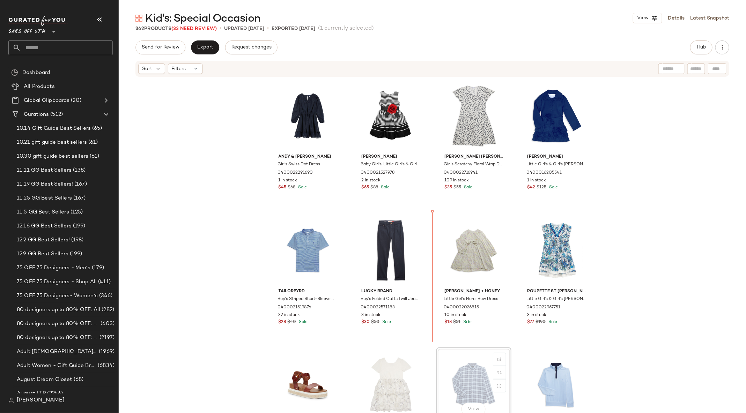
scroll to position [2, 0]
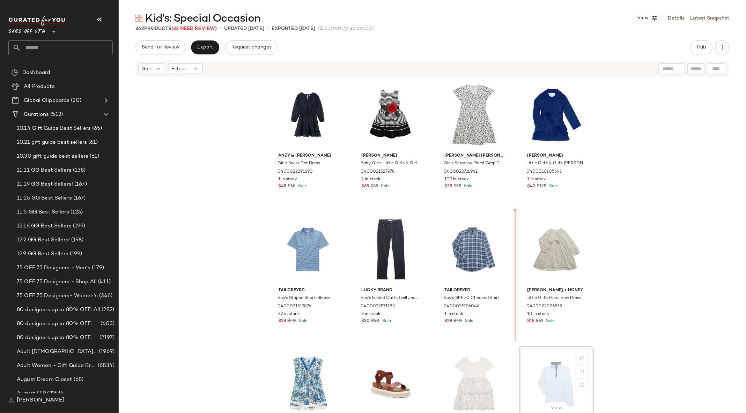
scroll to position [3, 0]
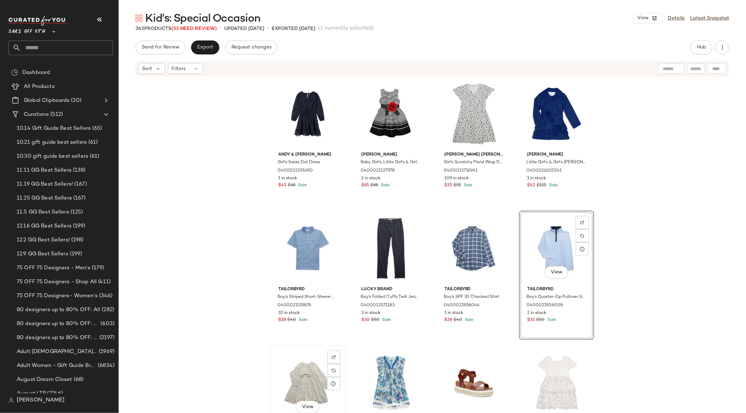
click at [306, 330] on div "View" at bounding box center [308, 383] width 70 height 70
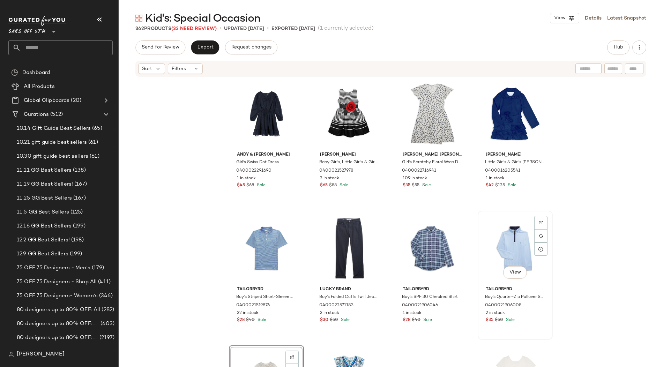
scroll to position [3, 0]
